Goal: Check status: Check status

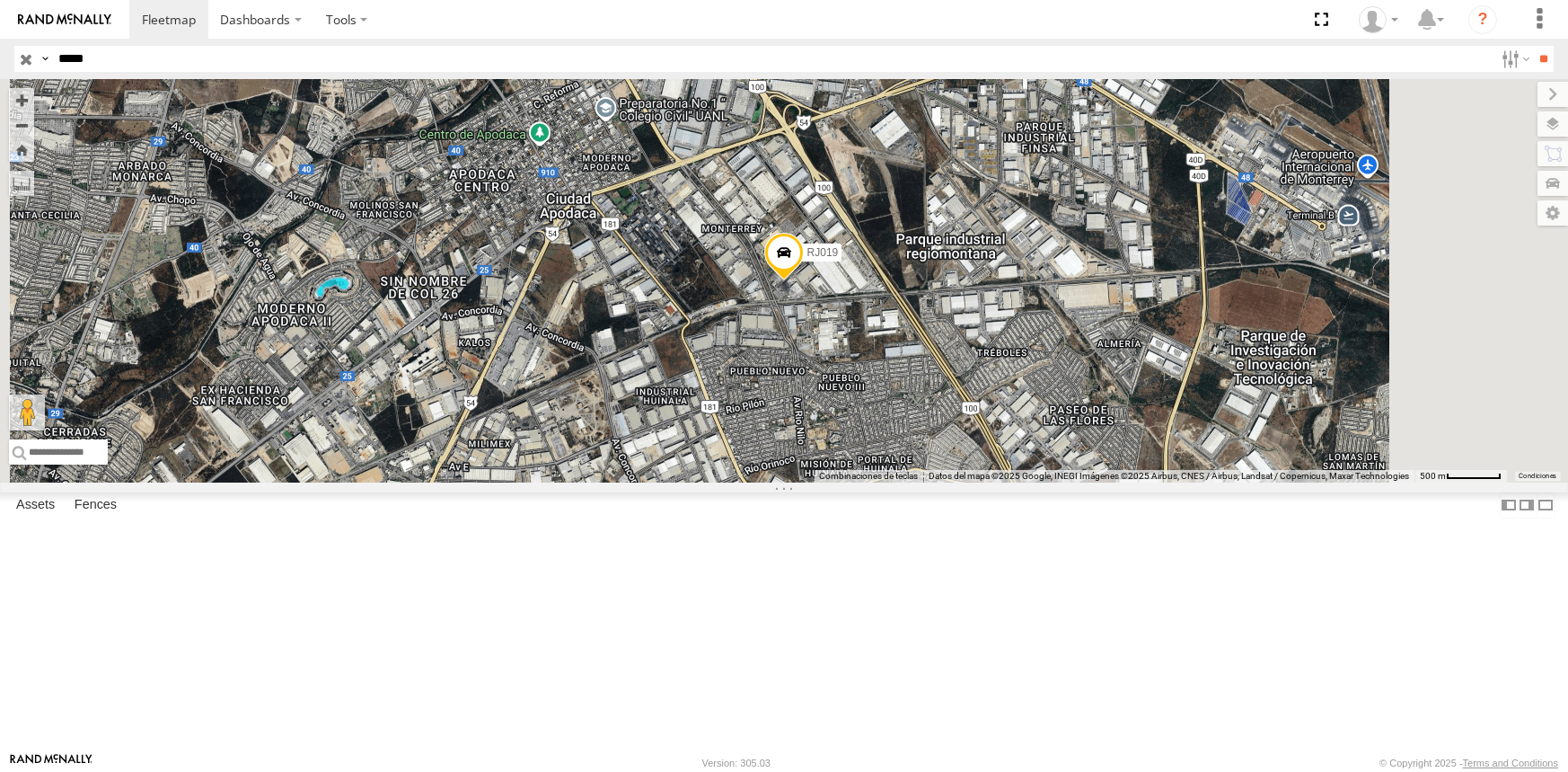
select select "**********"
click at [261, 56] on input "*****" at bounding box center [772, 59] width 1442 height 26
type input "*****"
click at [1533, 46] on input "**" at bounding box center [1543, 59] width 20 height 26
